Goal: Task Accomplishment & Management: Use online tool/utility

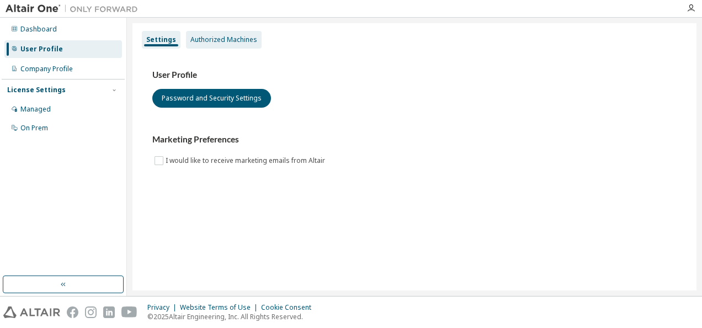
click at [203, 41] on div "Authorized Machines" at bounding box center [224, 39] width 67 height 9
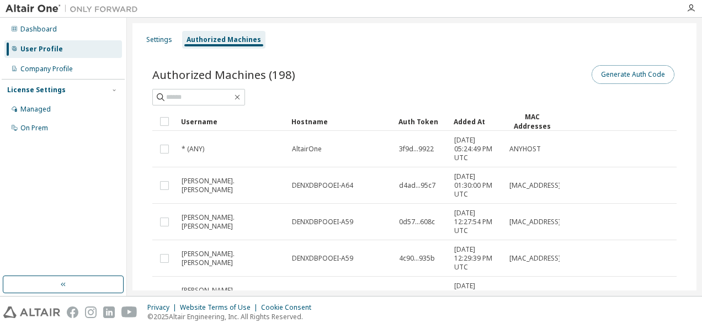
click at [625, 72] on button "Generate Auth Code" at bounding box center [633, 74] width 83 height 19
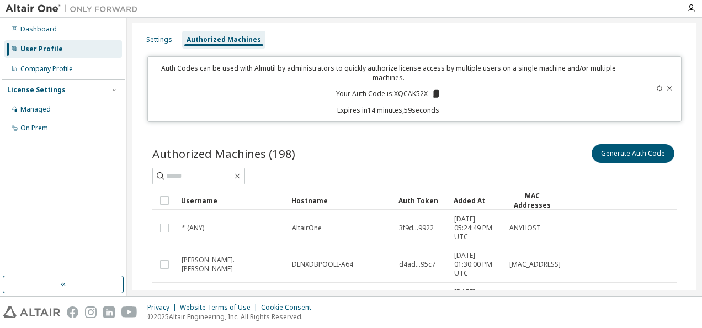
click at [400, 93] on p "Your Auth Code is: XQCAK52X" at bounding box center [388, 94] width 105 height 10
click at [431, 92] on icon at bounding box center [436, 94] width 10 height 10
click at [433, 94] on icon at bounding box center [436, 94] width 6 height 8
click at [431, 93] on icon at bounding box center [436, 94] width 10 height 10
